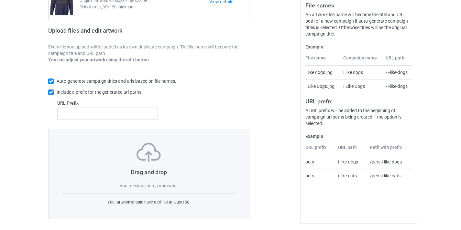
scroll to position [85, 0]
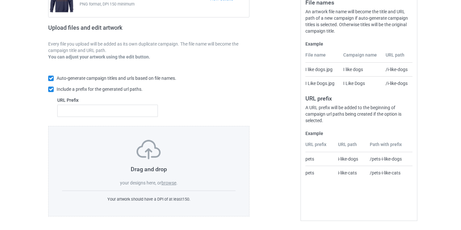
click at [168, 182] on label "browse" at bounding box center [168, 183] width 15 height 5
click at [0, 0] on input "browse" at bounding box center [0, 0] width 0 height 0
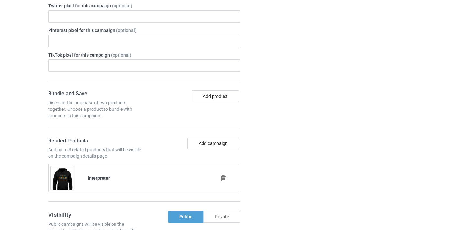
scroll to position [432, 0]
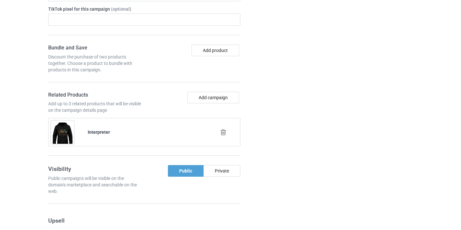
click at [224, 131] on icon at bounding box center [223, 132] width 8 height 7
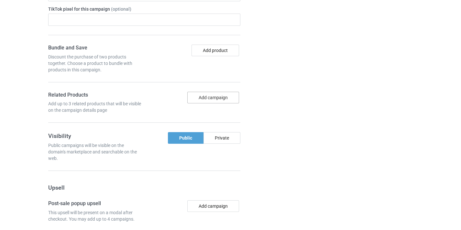
click at [215, 99] on button "Add campaign" at bounding box center [213, 98] width 52 height 12
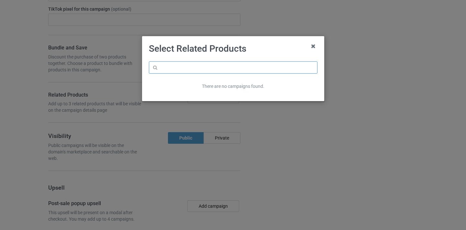
click at [234, 70] on input "text" at bounding box center [233, 67] width 169 height 12
paste input "Dispatcher"
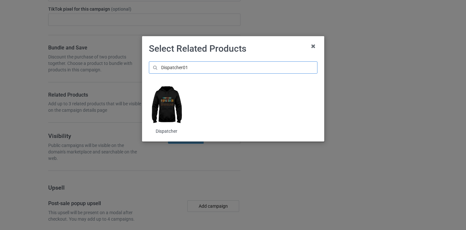
type input "Dispatcher01"
click at [173, 107] on img at bounding box center [166, 105] width 35 height 44
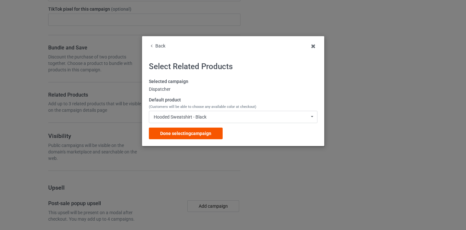
click at [217, 134] on div "Done selecting campaign" at bounding box center [186, 134] width 74 height 12
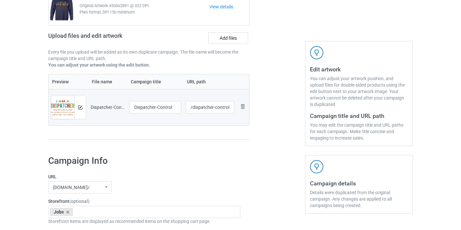
scroll to position [36, 0]
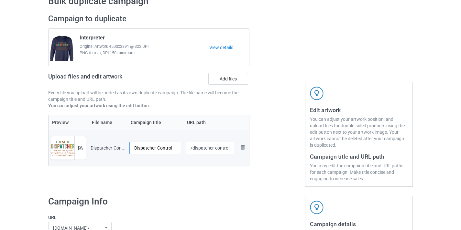
click at [174, 148] on input "Dispatcher-Control" at bounding box center [155, 148] width 52 height 12
type input "Dispatcher"
click at [226, 147] on input "/dispatcher-control" at bounding box center [210, 148] width 49 height 12
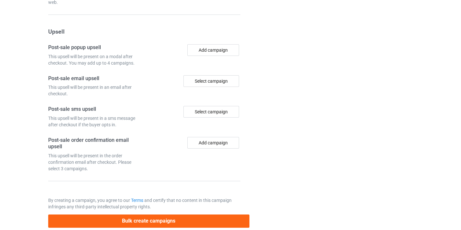
scroll to position [633, 0]
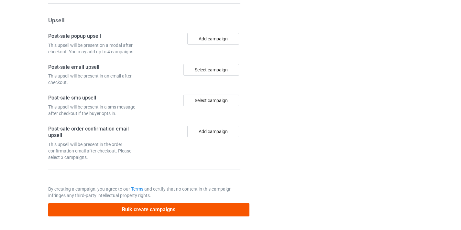
type input "/dispatcher10"
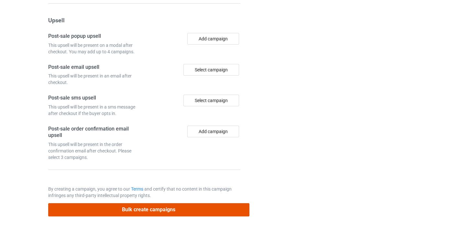
click at [227, 210] on button "Bulk create campaigns" at bounding box center [148, 210] width 201 height 13
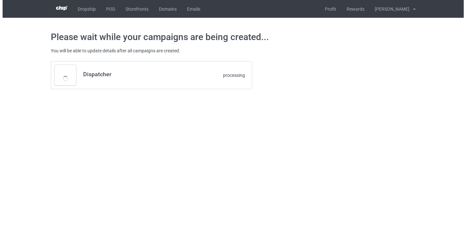
scroll to position [0, 0]
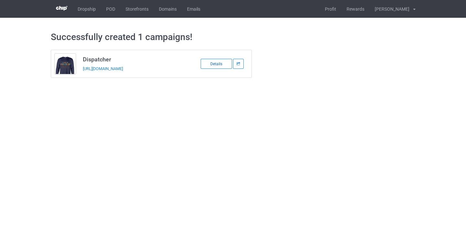
click at [225, 67] on div "Details" at bounding box center [216, 64] width 31 height 10
